Goal: Task Accomplishment & Management: Use online tool/utility

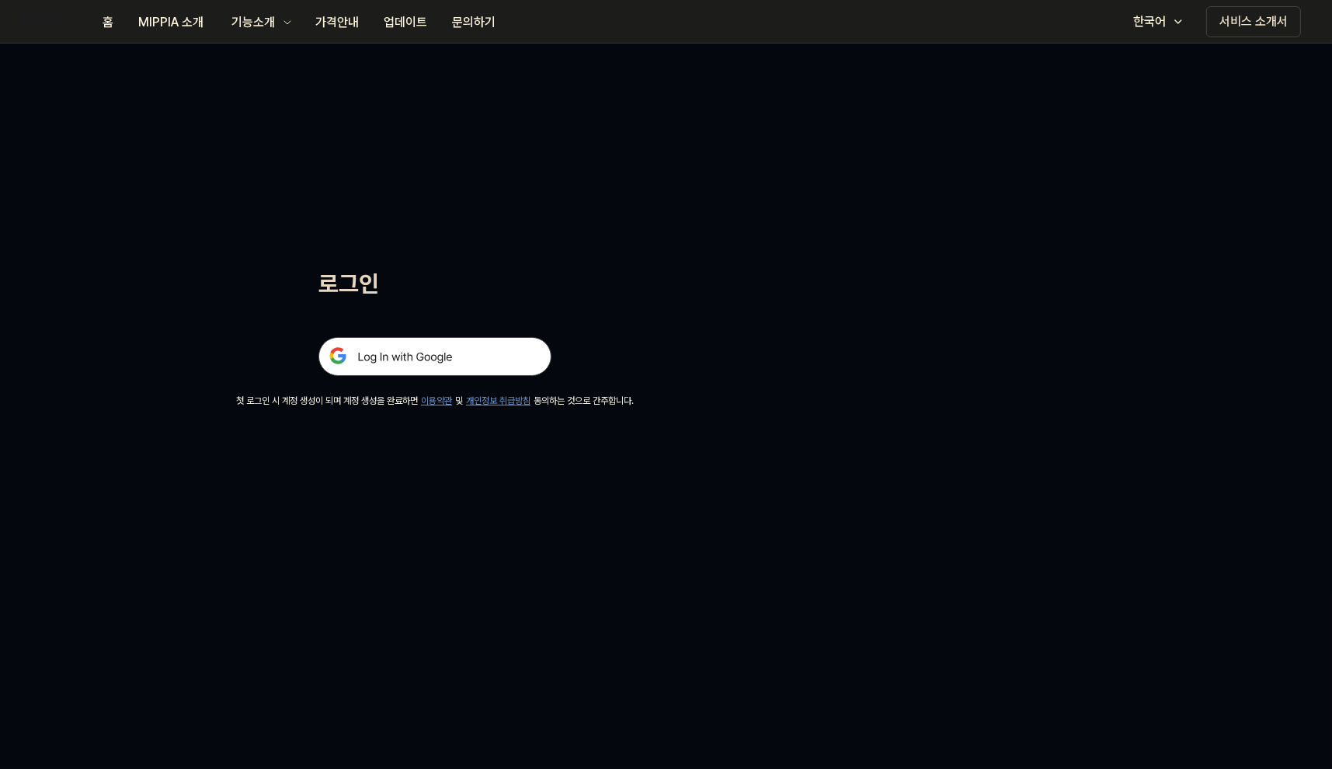
click at [363, 356] on img at bounding box center [434, 356] width 233 height 39
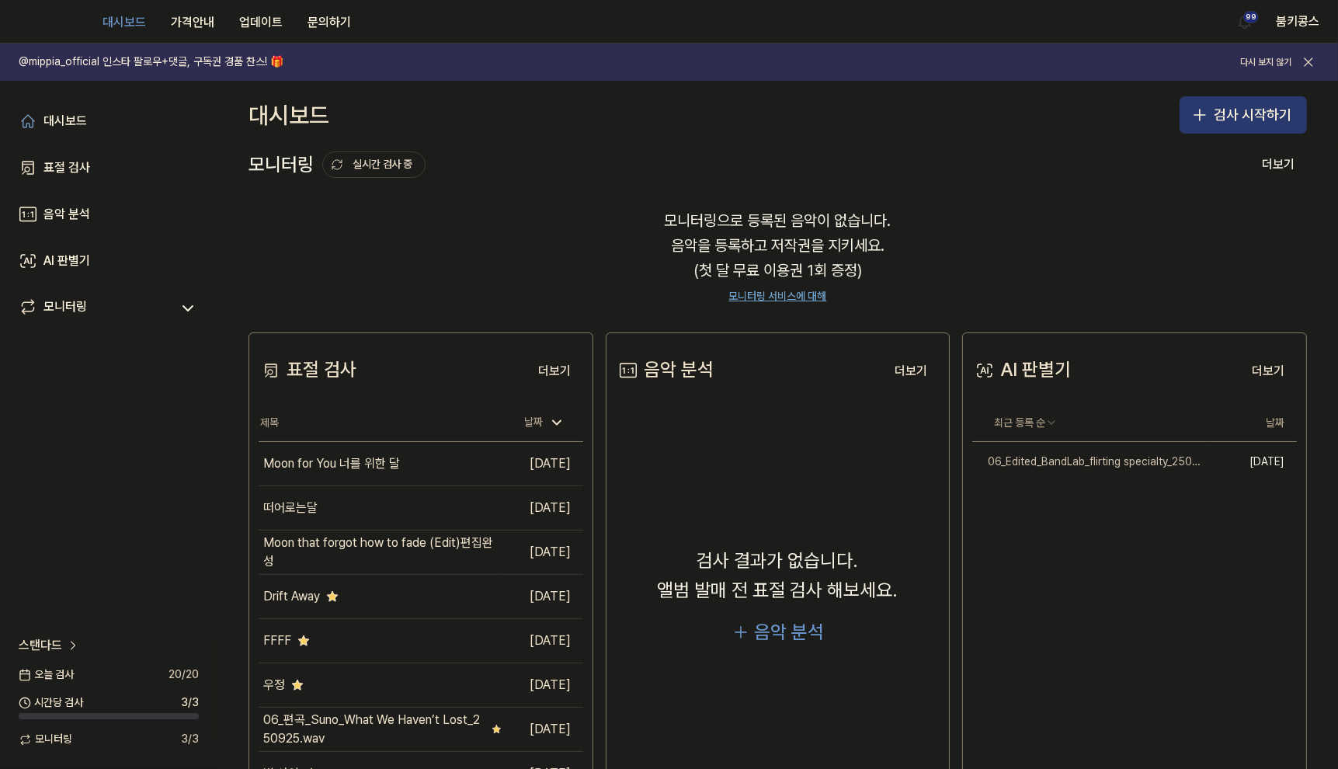
click at [1218, 103] on button "검사 시작하기" at bounding box center [1243, 114] width 127 height 37
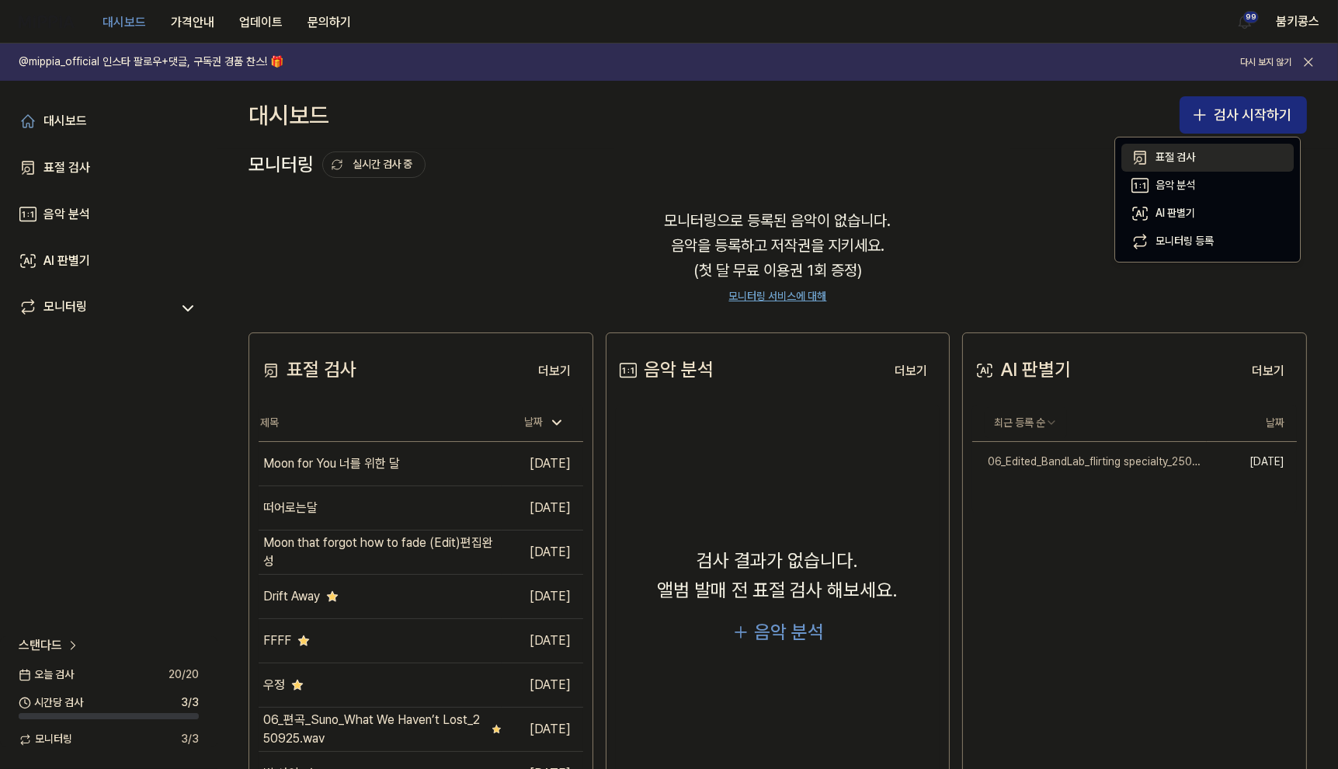
click at [1196, 156] on button "표절 검사" at bounding box center [1207, 158] width 172 height 28
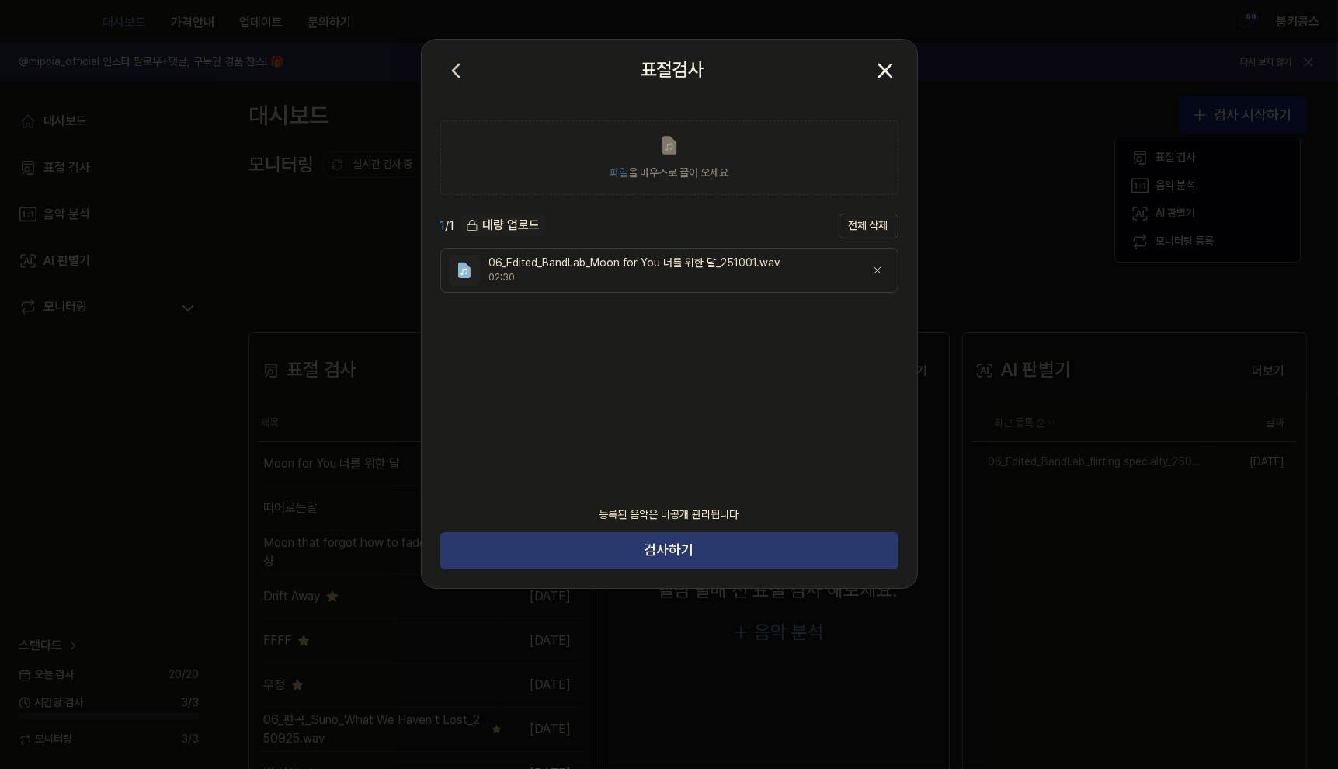
click at [696, 555] on button "검사하기" at bounding box center [669, 550] width 458 height 37
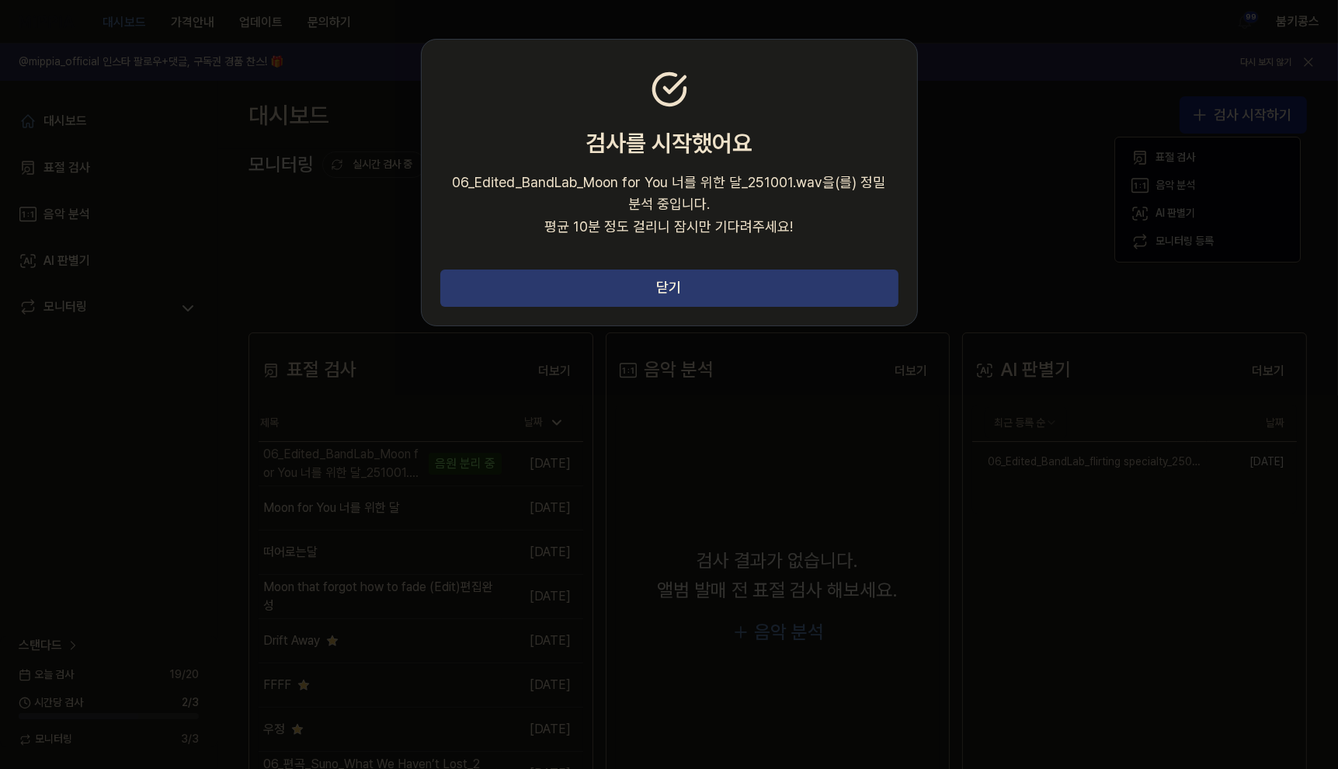
click at [617, 282] on button "닫기" at bounding box center [669, 287] width 458 height 37
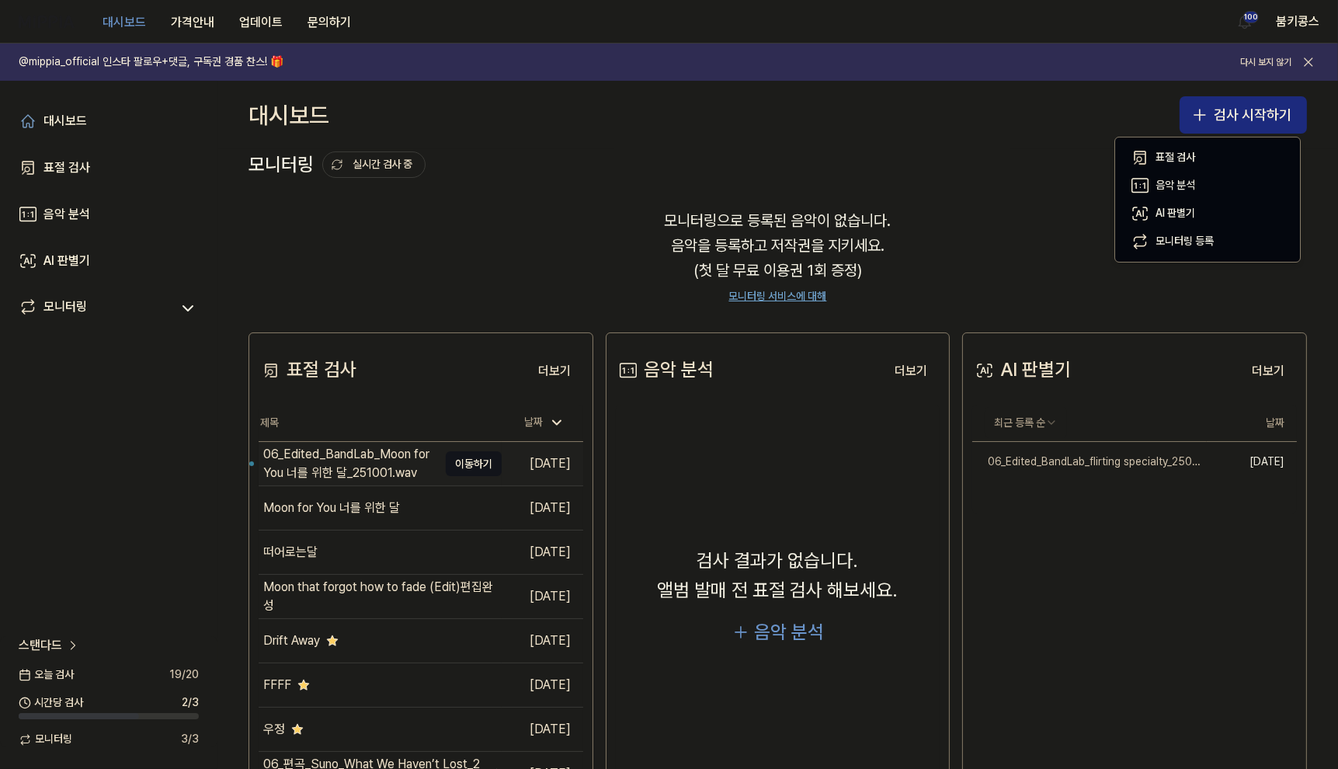
click at [370, 464] on div "06_Edited_BandLab_Moon for You 너를 위한 달_251001.wav" at bounding box center [350, 463] width 175 height 37
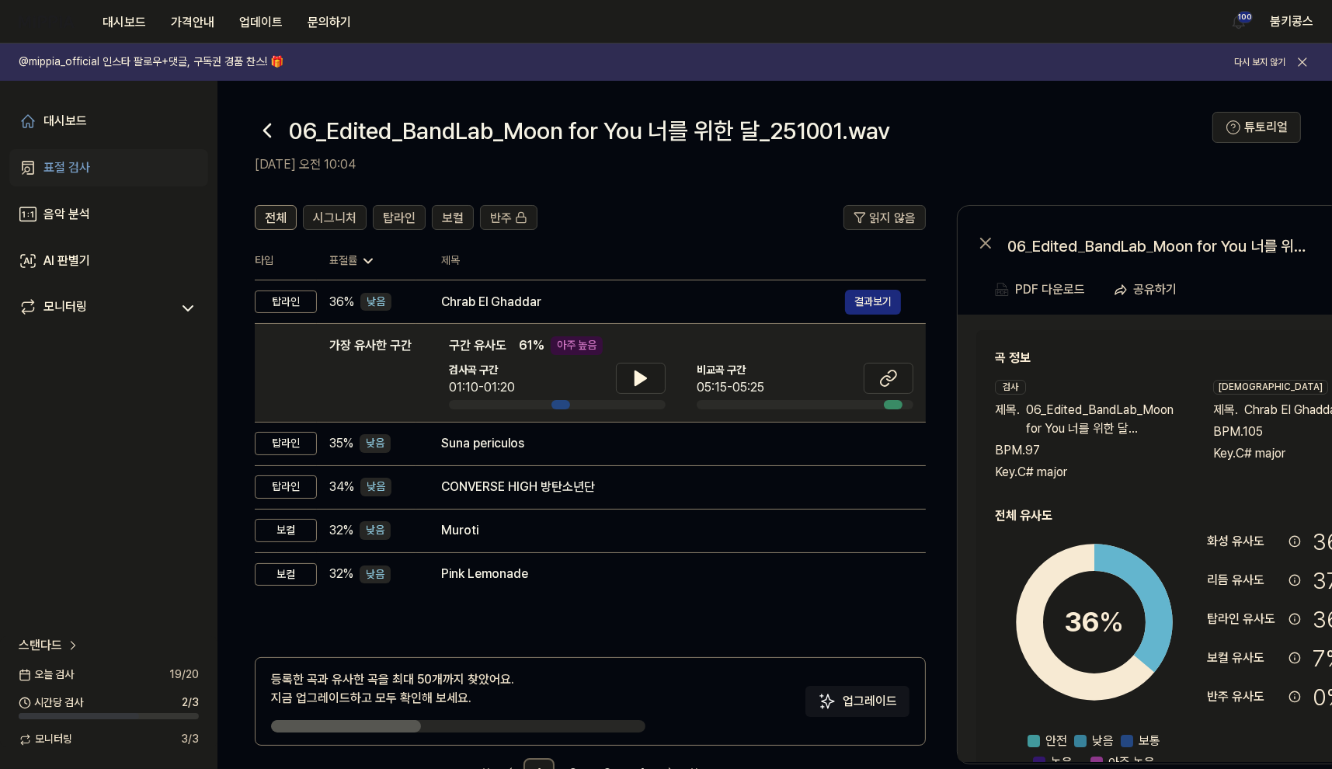
click at [261, 138] on icon at bounding box center [267, 130] width 25 height 25
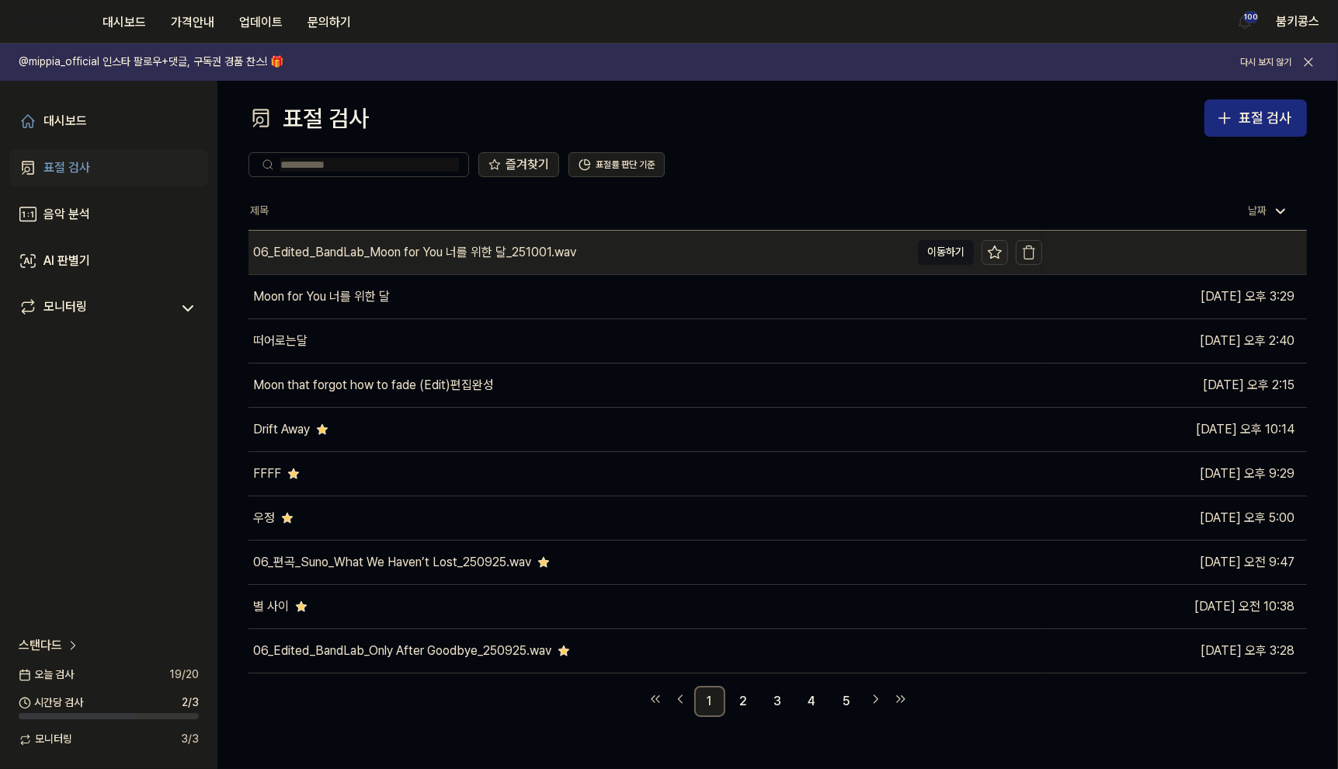
click at [997, 247] on icon at bounding box center [995, 253] width 16 height 16
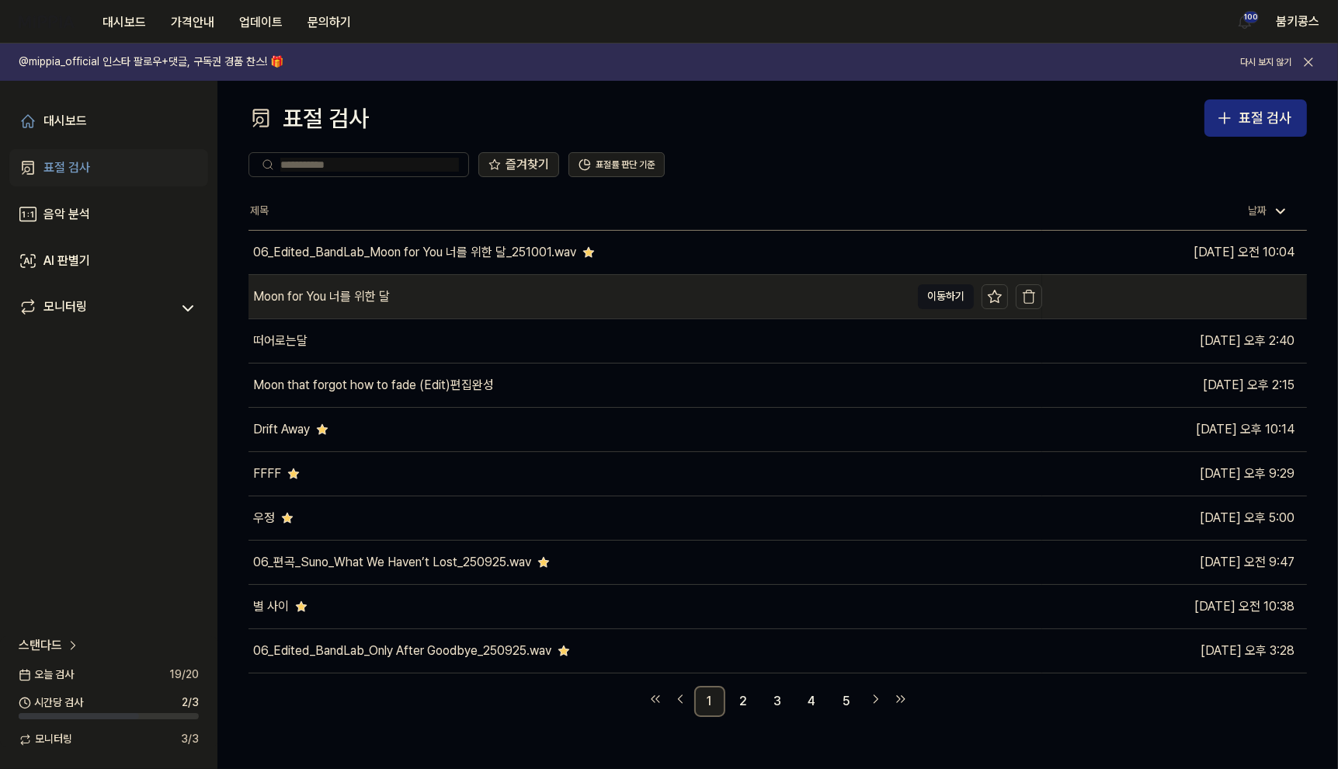
click at [907, 299] on div "Moon for You 너를 위한 달" at bounding box center [580, 296] width 662 height 43
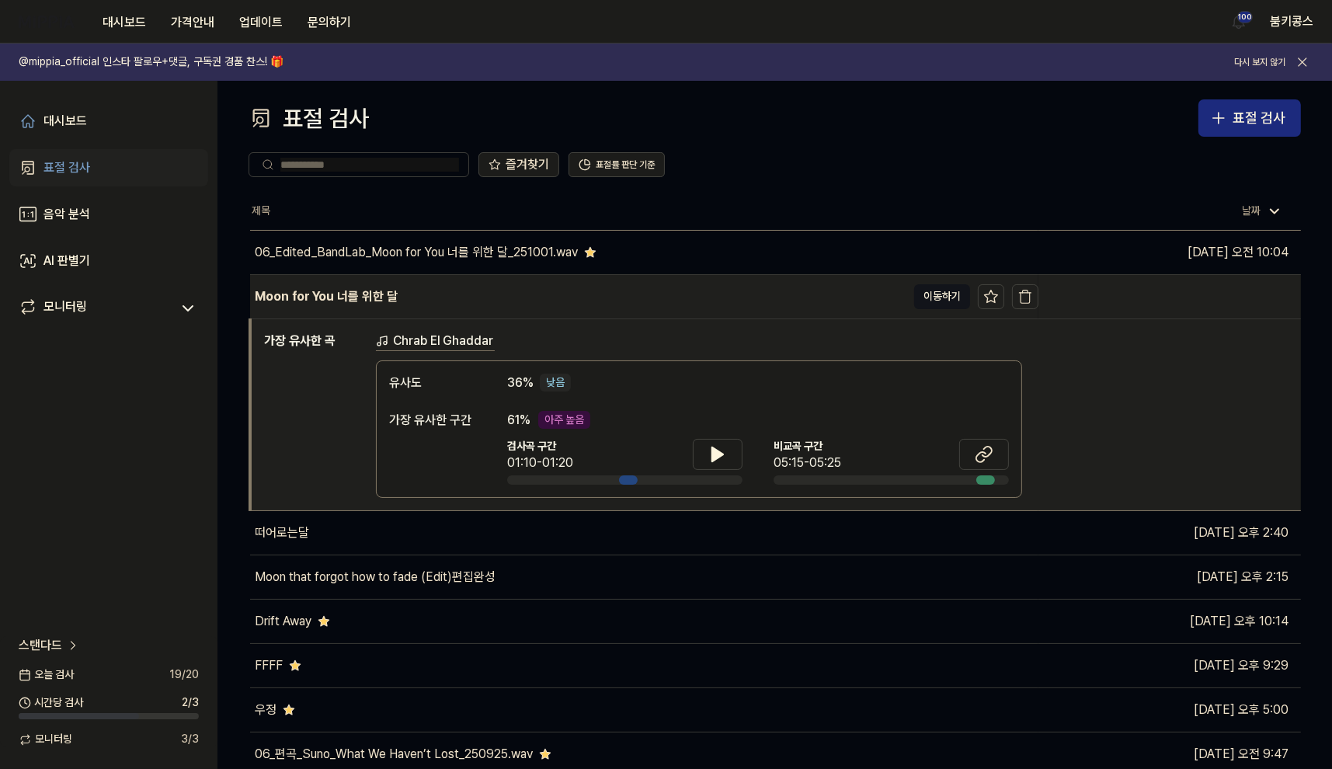
click at [902, 299] on div "Moon for You 너를 위한 달" at bounding box center [578, 296] width 656 height 43
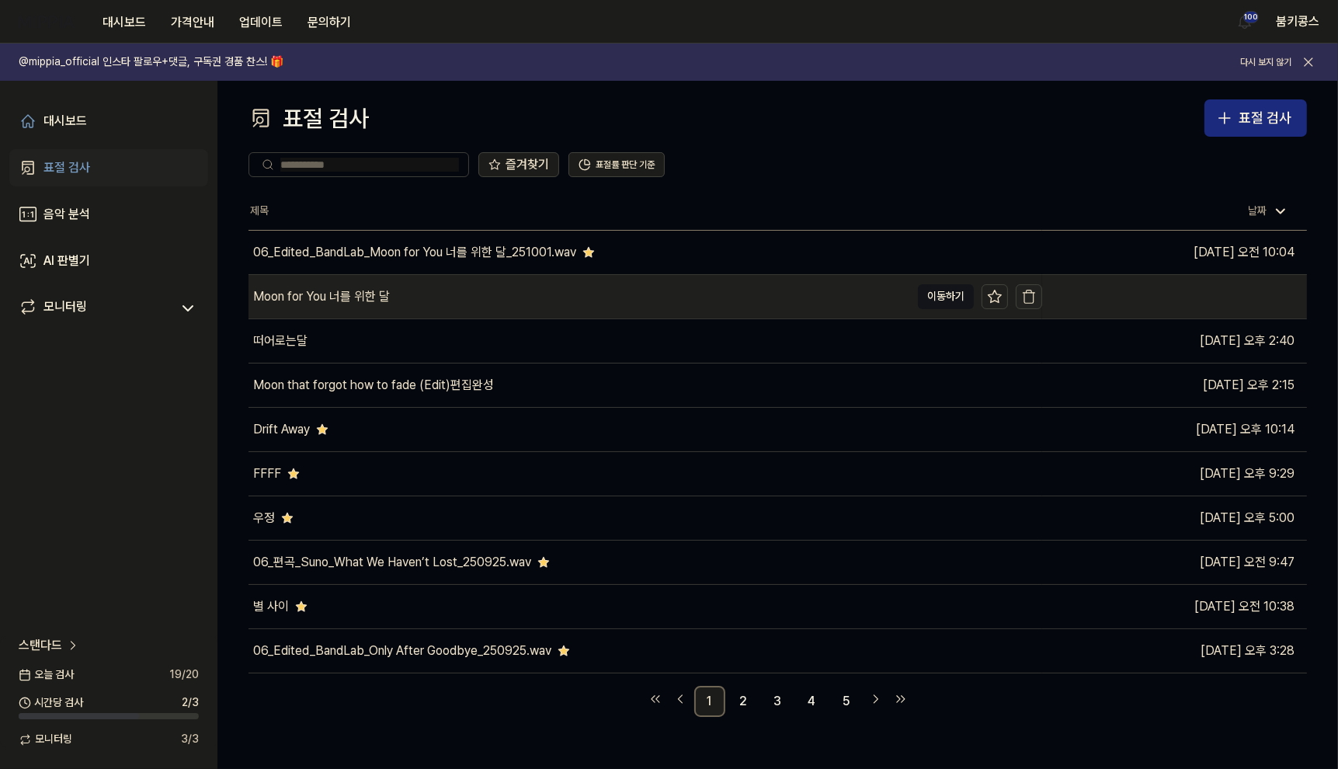
click at [1027, 296] on icon "button" at bounding box center [1029, 297] width 16 height 16
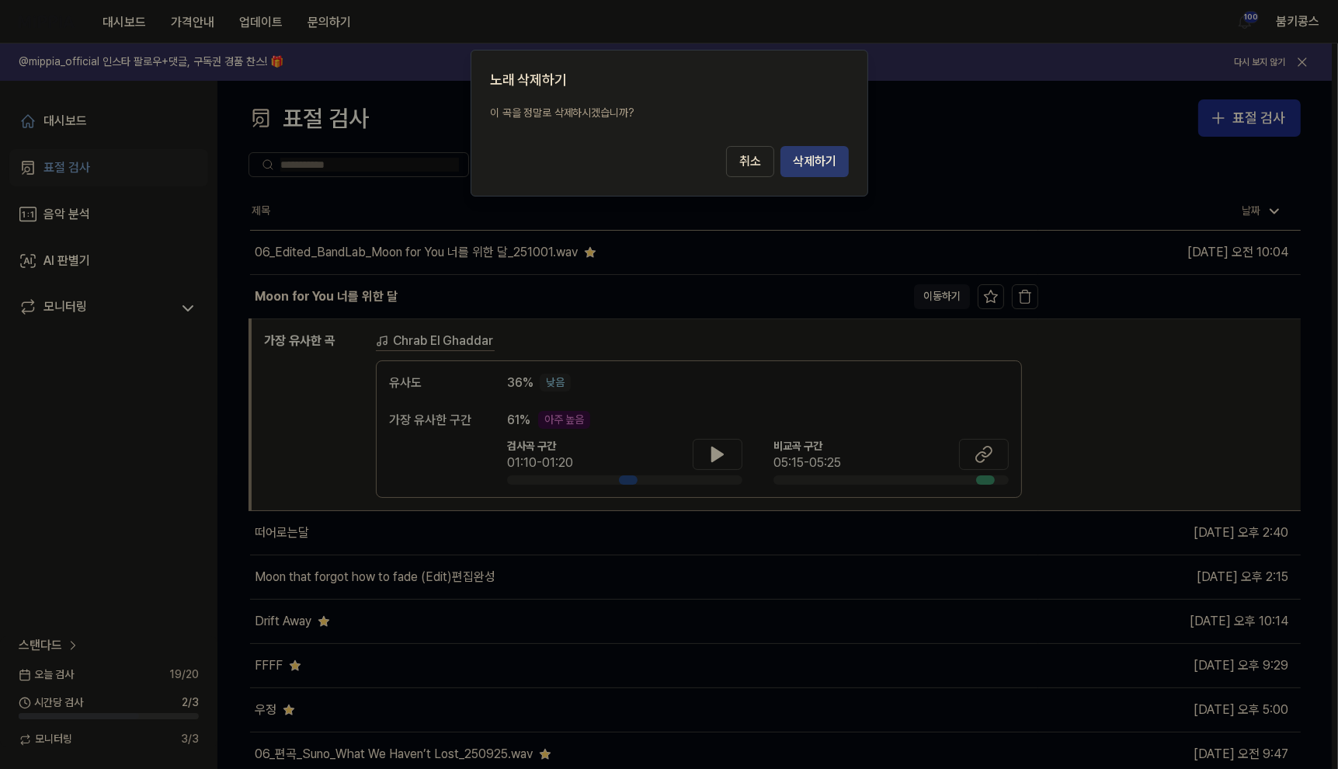
click at [846, 165] on button "삭제하기" at bounding box center [814, 161] width 68 height 31
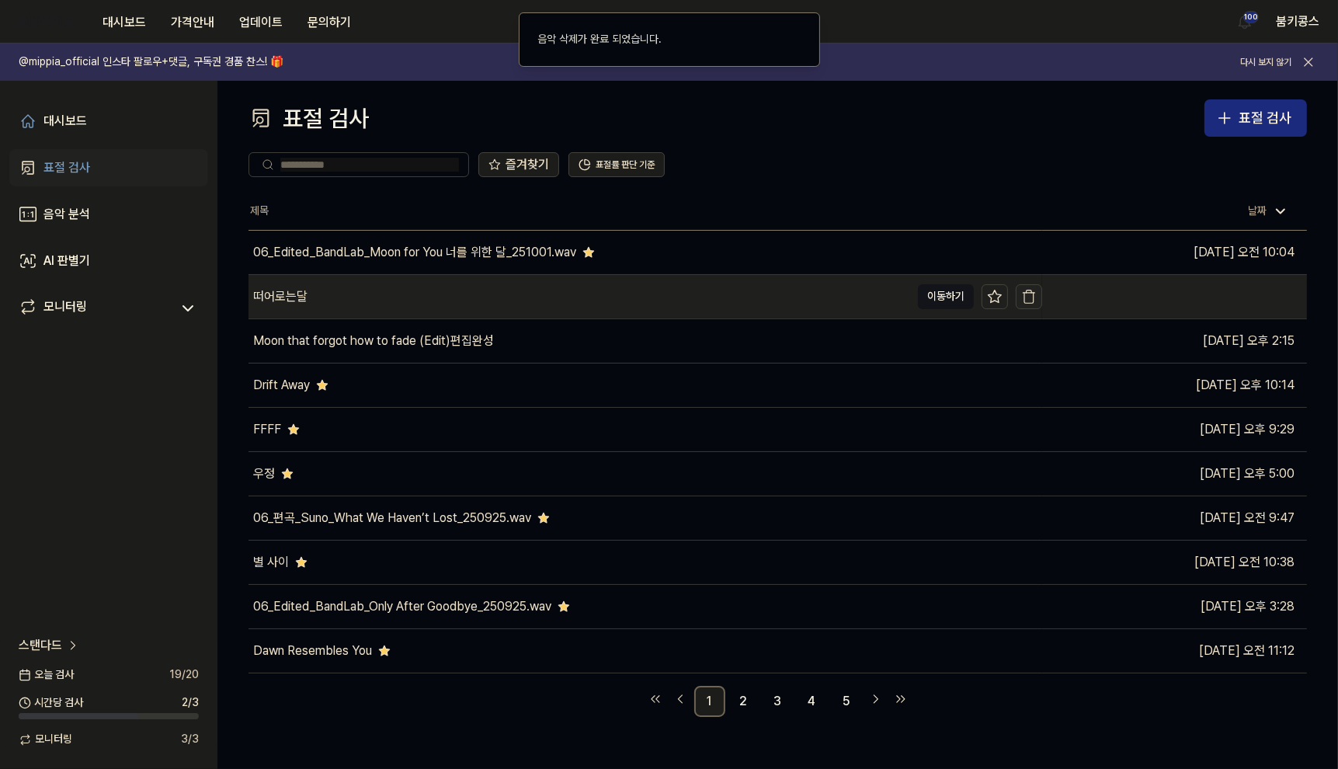
click at [1028, 296] on icon "button" at bounding box center [1029, 297] width 16 height 16
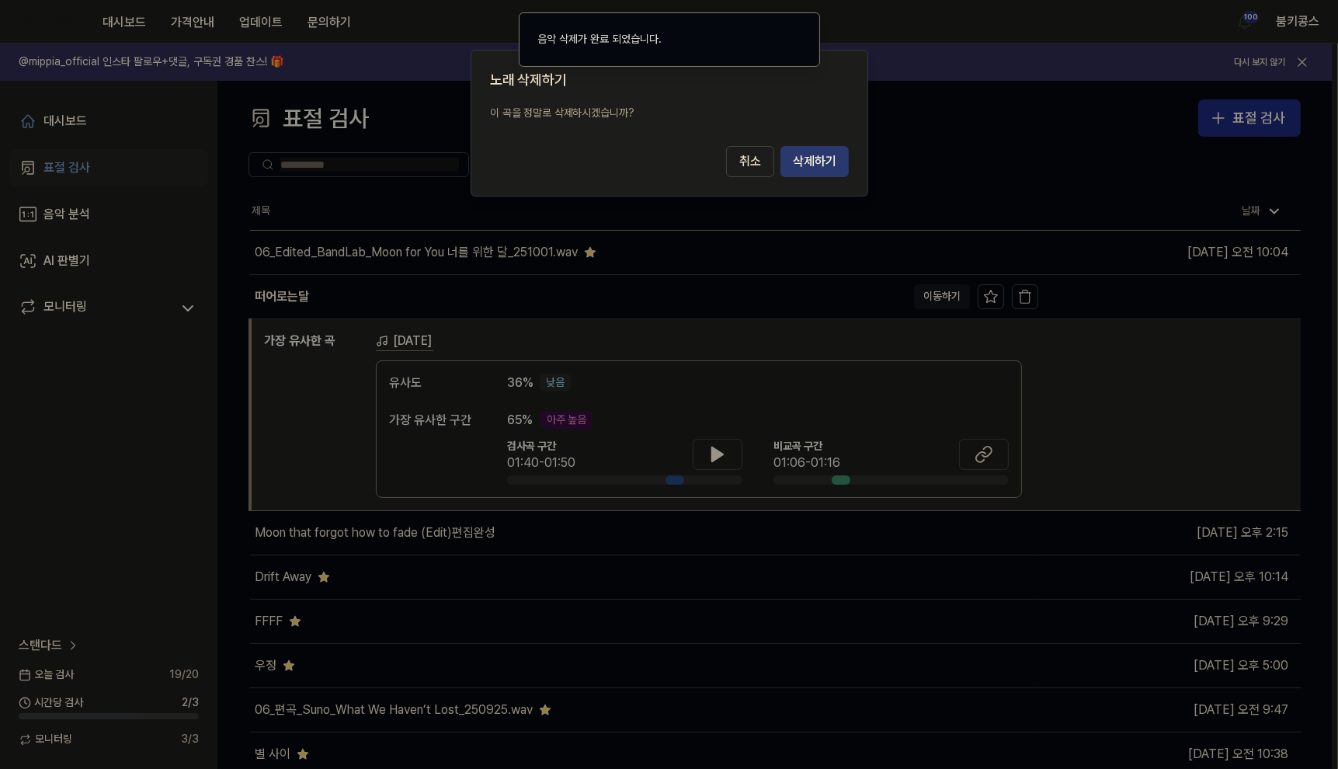
click at [831, 165] on button "삭제하기" at bounding box center [814, 161] width 68 height 31
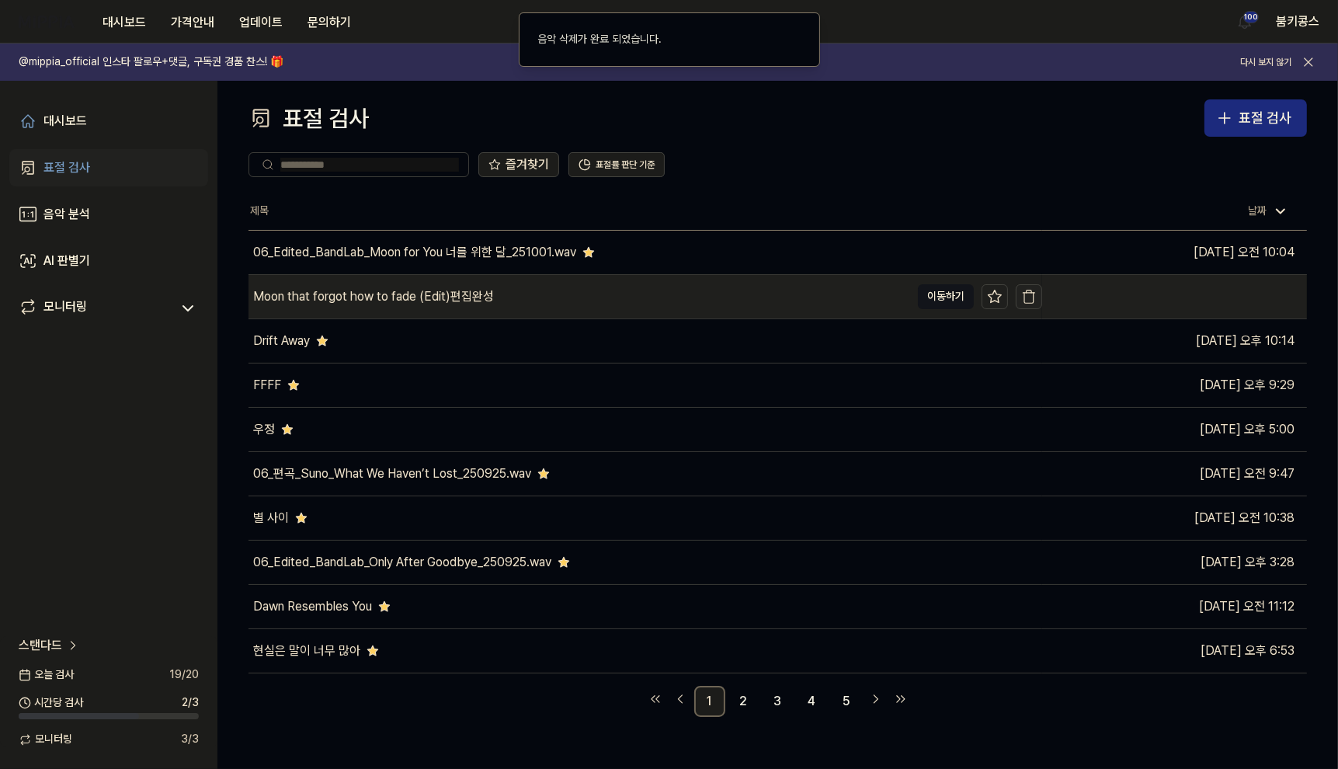
click at [1030, 293] on icon "button" at bounding box center [1029, 297] width 16 height 16
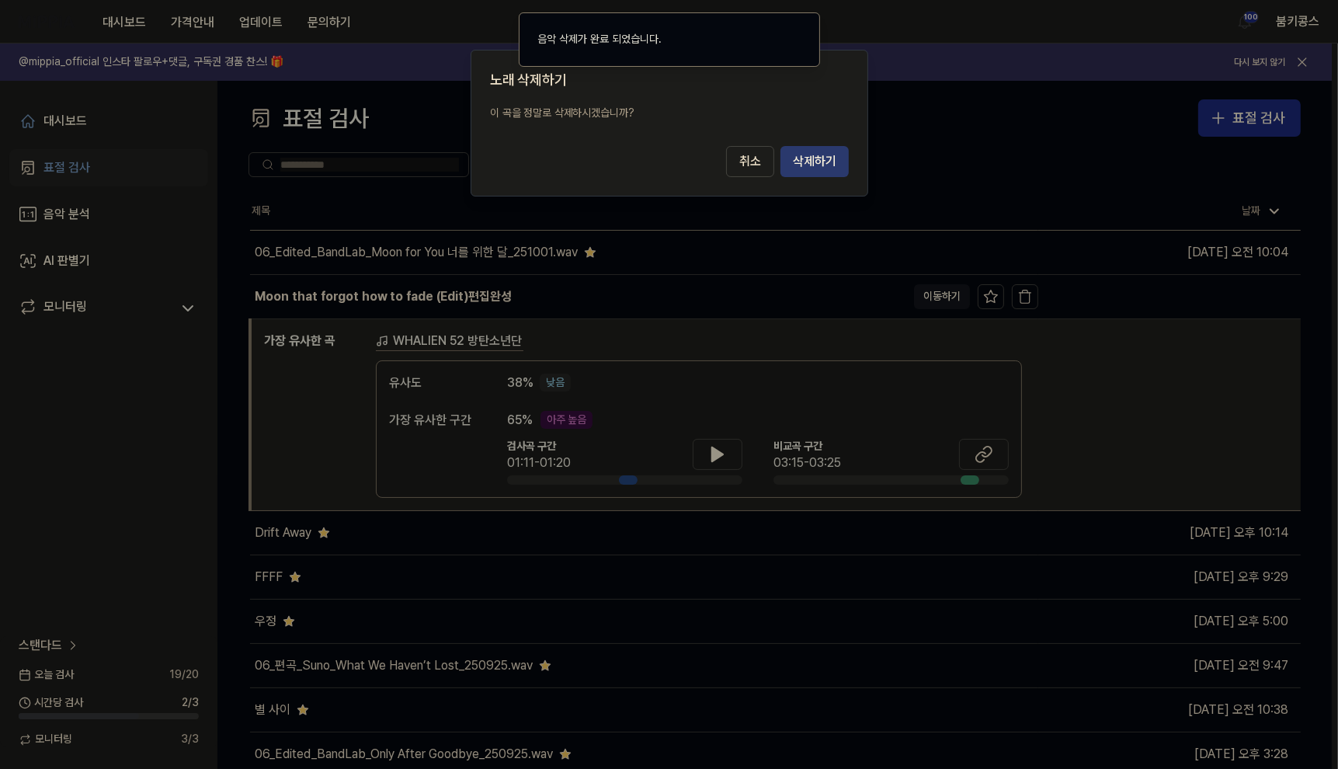
click at [823, 159] on button "삭제하기" at bounding box center [814, 161] width 68 height 31
